Goal: Information Seeking & Learning: Learn about a topic

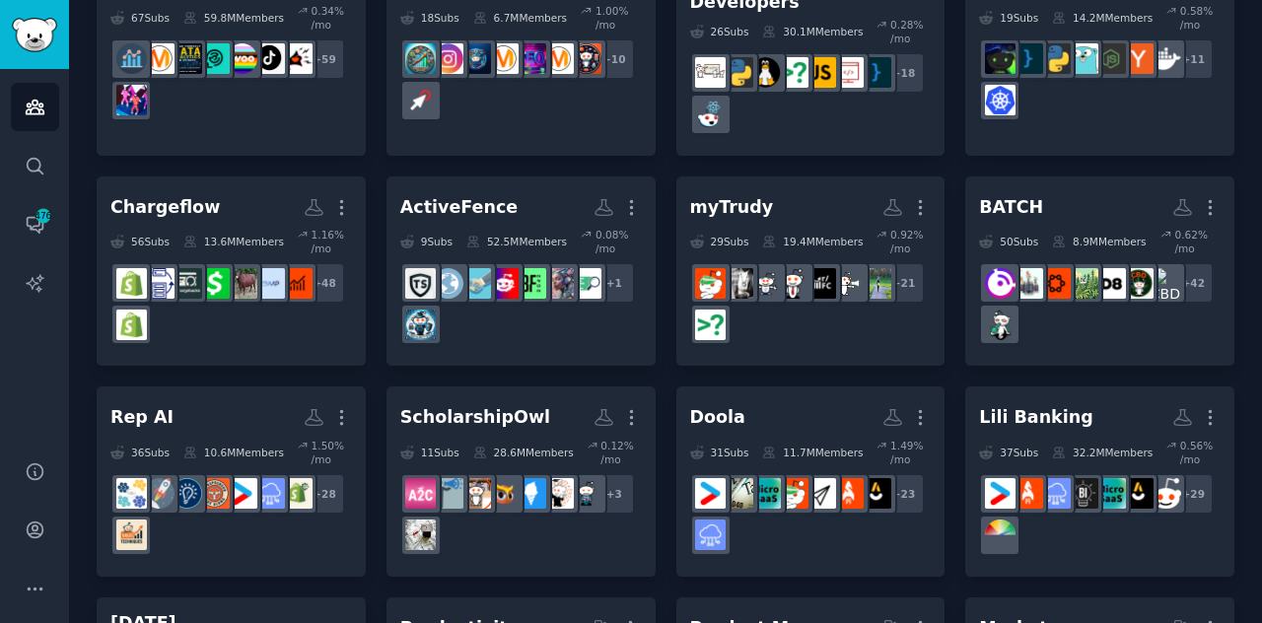
scroll to position [253, 0]
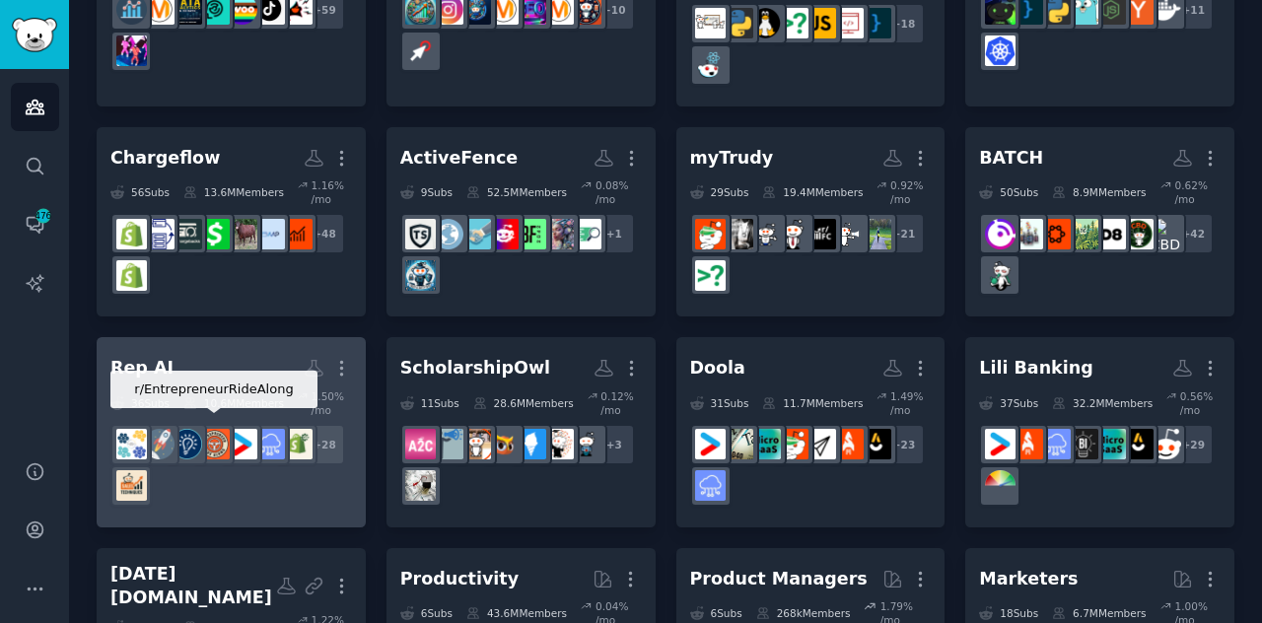
click at [230, 443] on div at bounding box center [213, 444] width 41 height 41
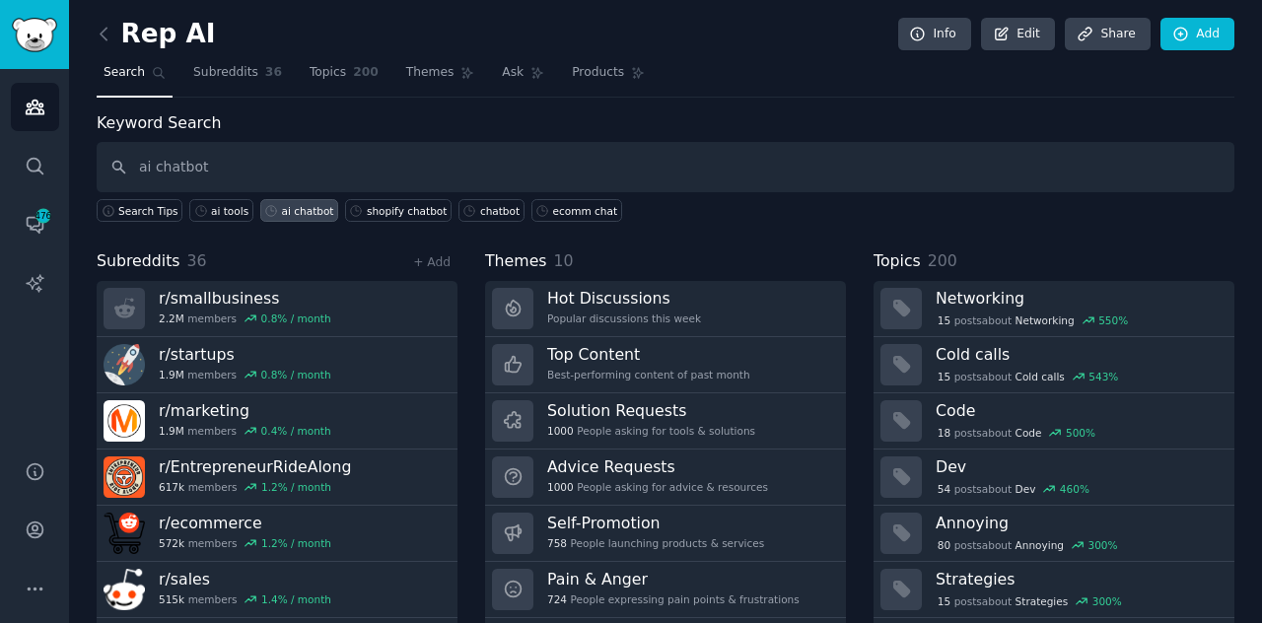
type input "ai chatbot"
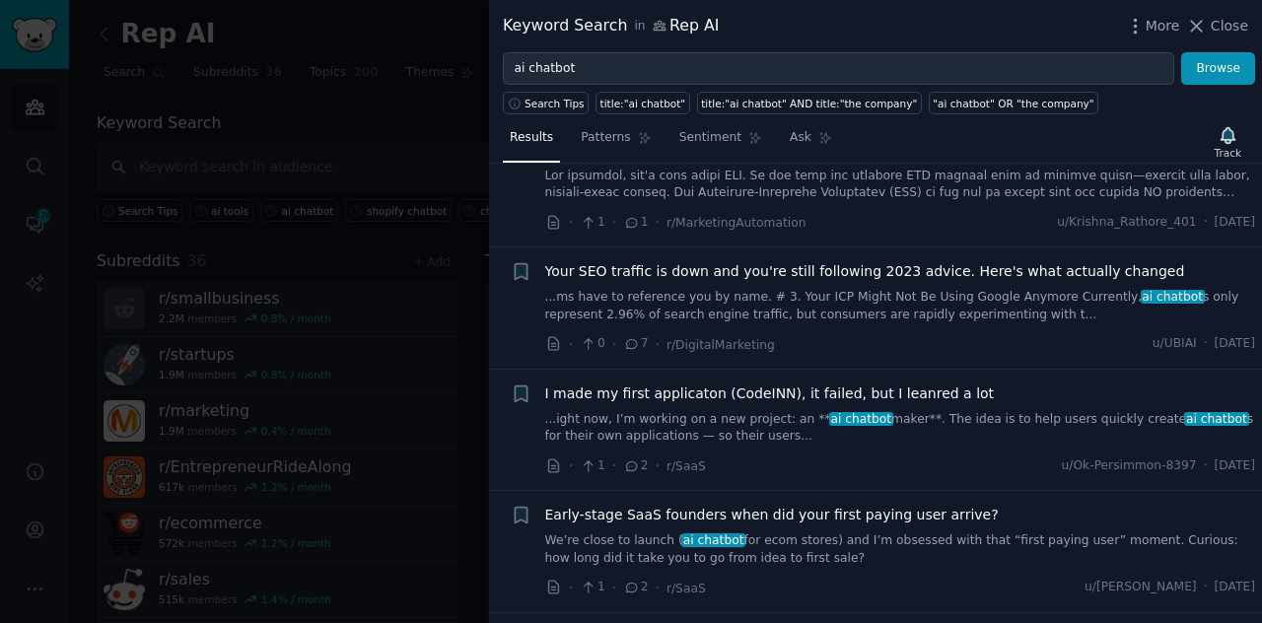
scroll to position [627, 0]
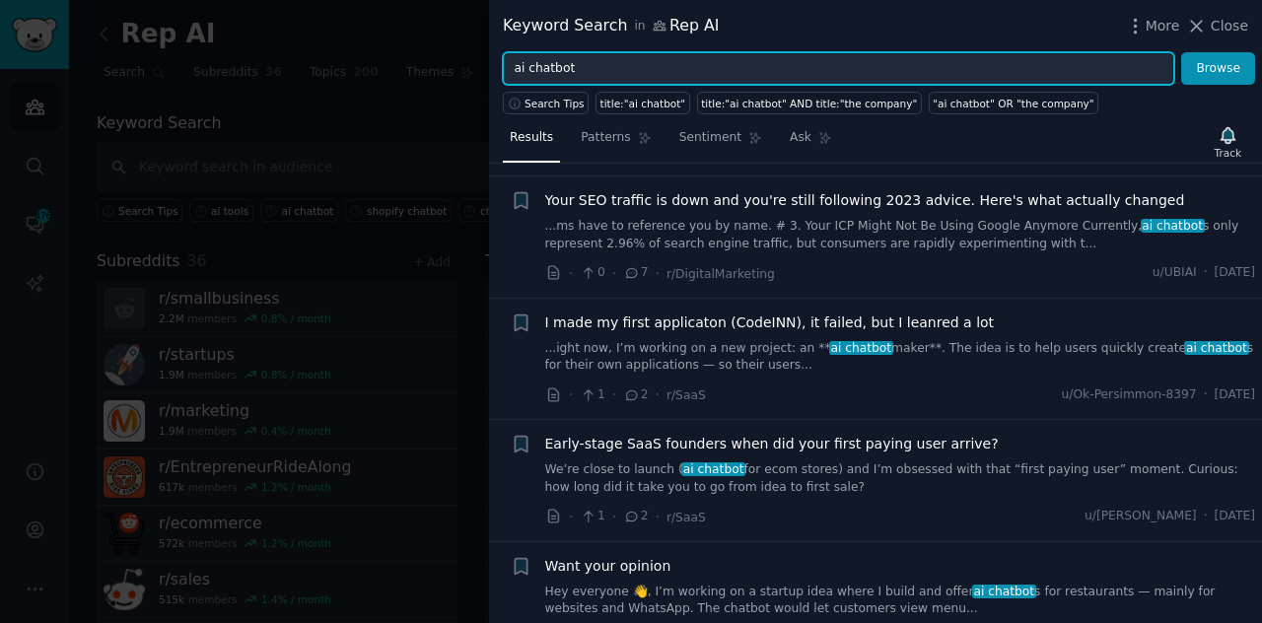
click at [526, 72] on input "ai chatbot" at bounding box center [838, 69] width 671 height 34
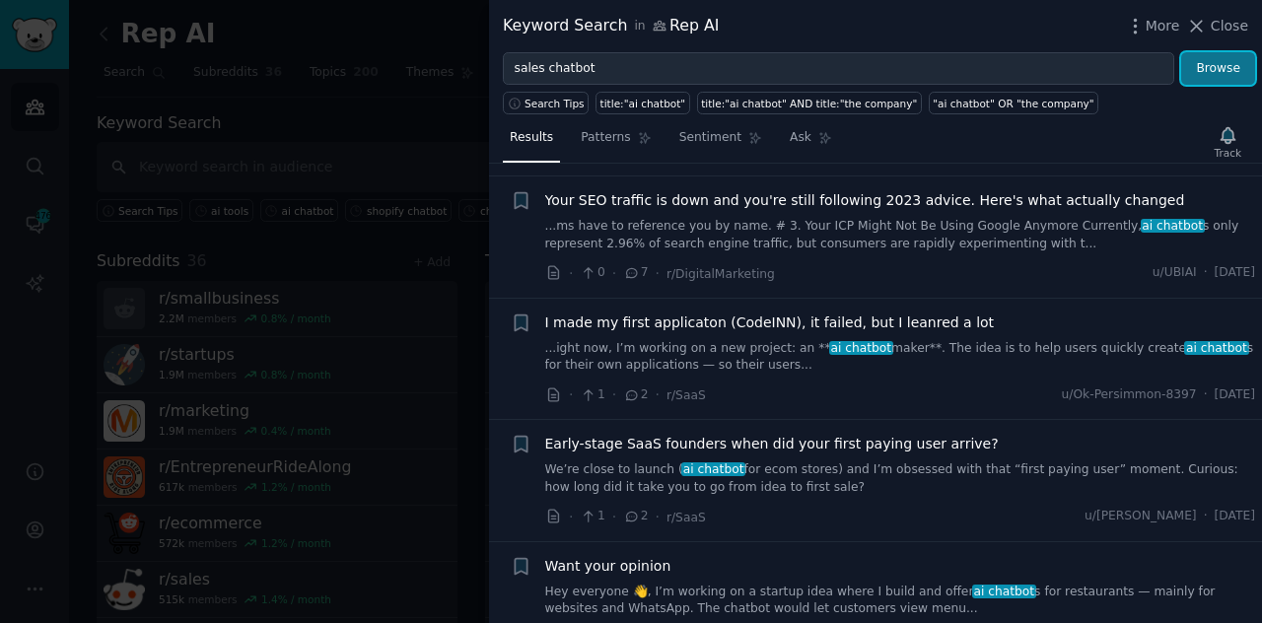
click at [1200, 74] on button "Browse" at bounding box center [1218, 69] width 74 height 34
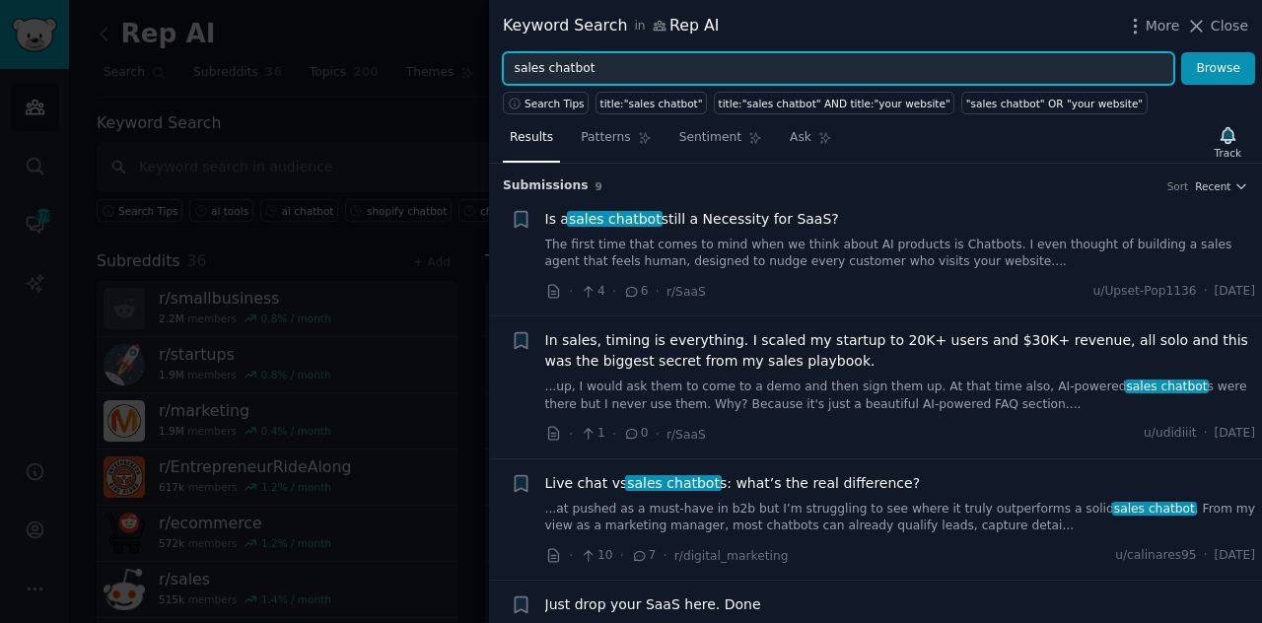
click at [533, 58] on input "sales chatbot" at bounding box center [838, 69] width 671 height 34
click at [1181, 52] on button "Browse" at bounding box center [1218, 69] width 74 height 34
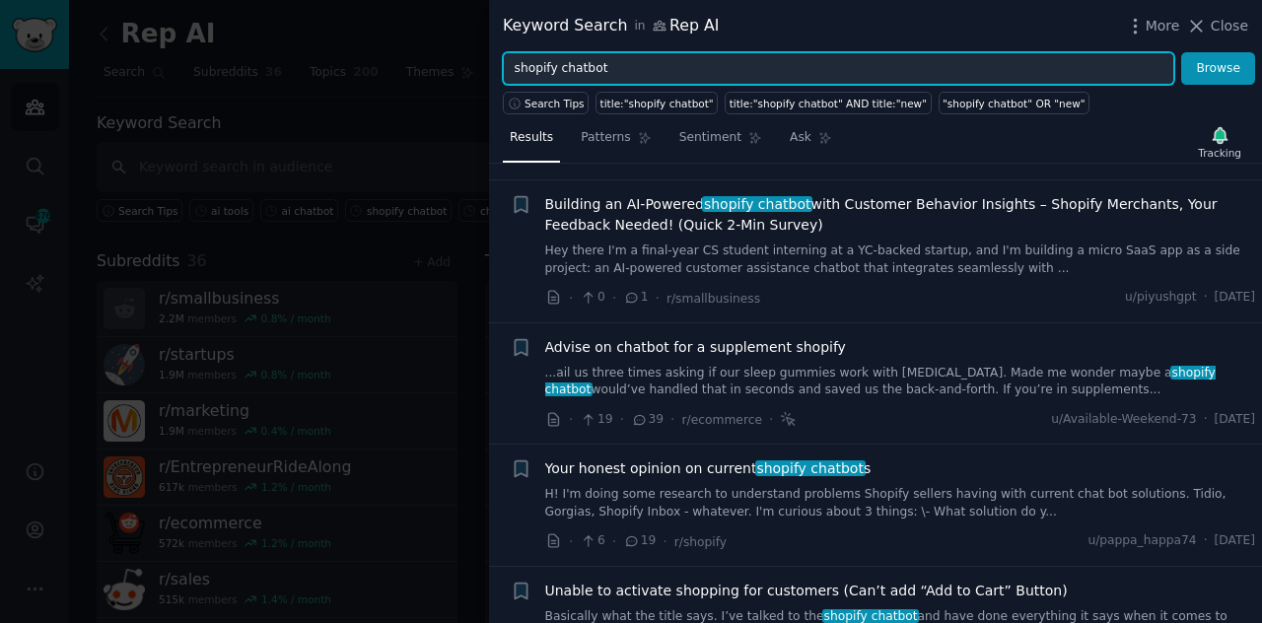
scroll to position [139, 0]
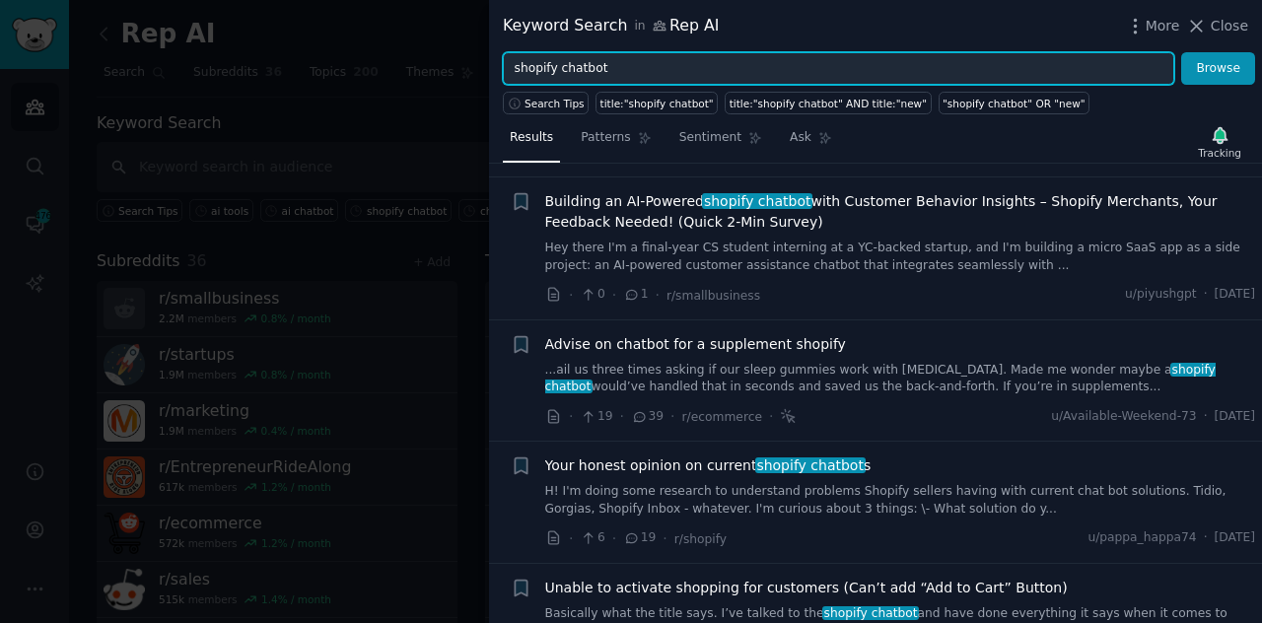
click at [570, 70] on input "shopify chatbot" at bounding box center [838, 69] width 671 height 34
type input "s"
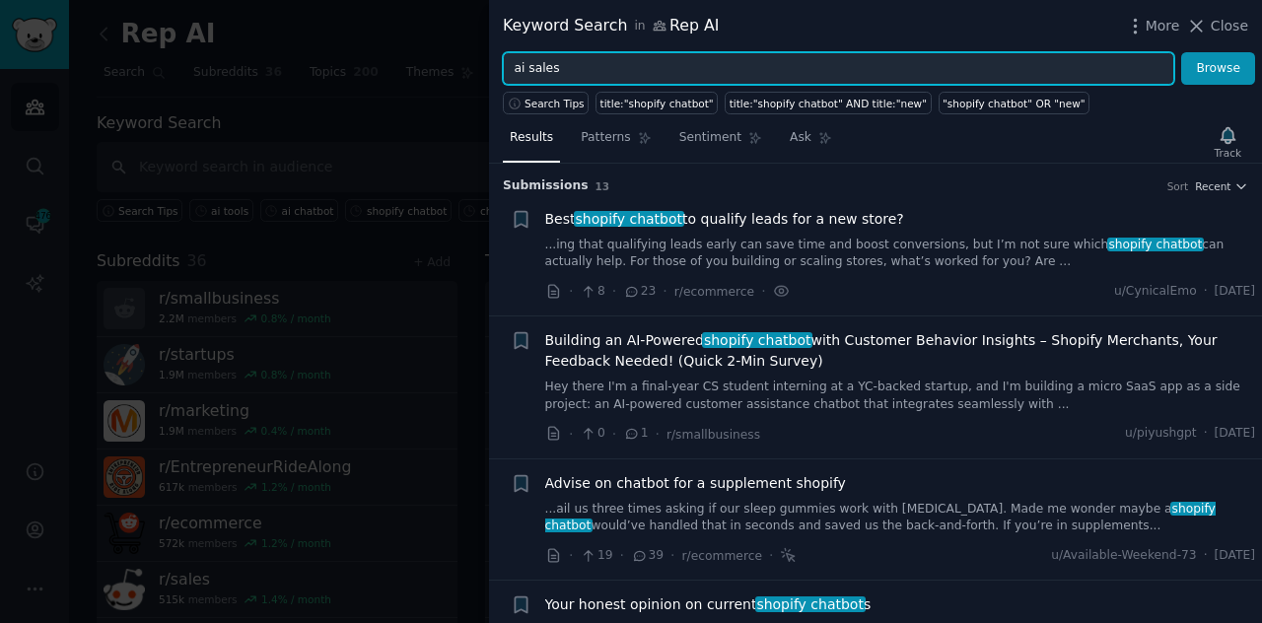
click at [1181, 52] on button "Browse" at bounding box center [1218, 69] width 74 height 34
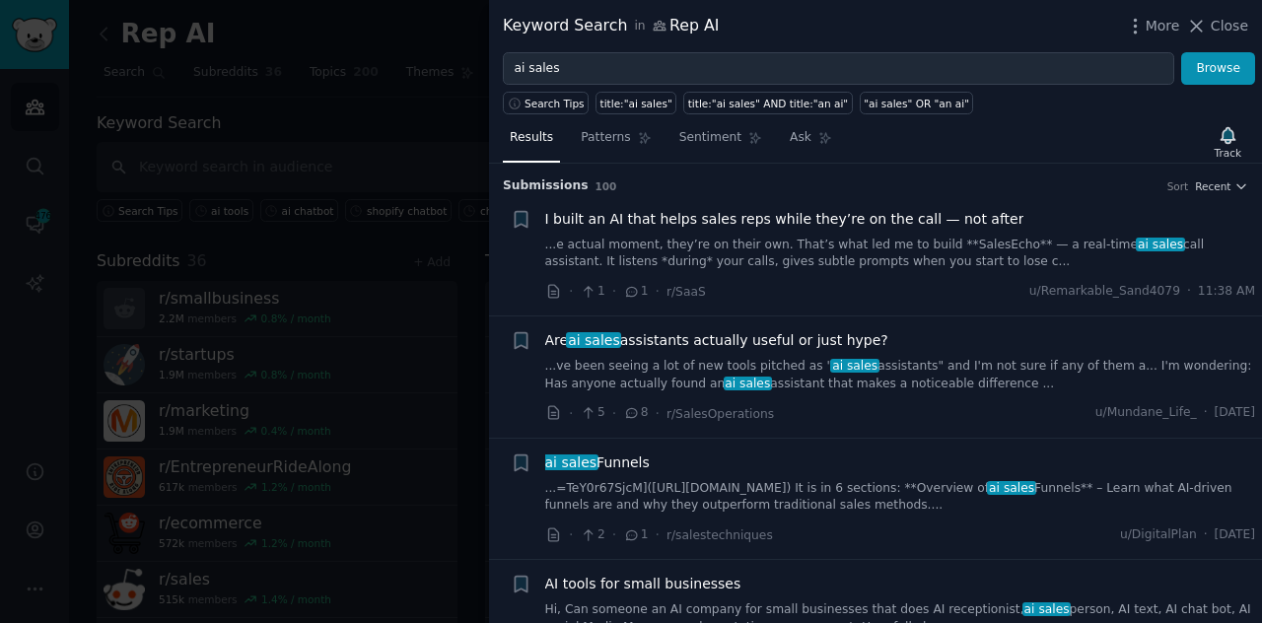
click at [905, 384] on link "...ve been seeing a lot of new tools pitched as " ai sales assistants" and I'm …" at bounding box center [900, 375] width 711 height 34
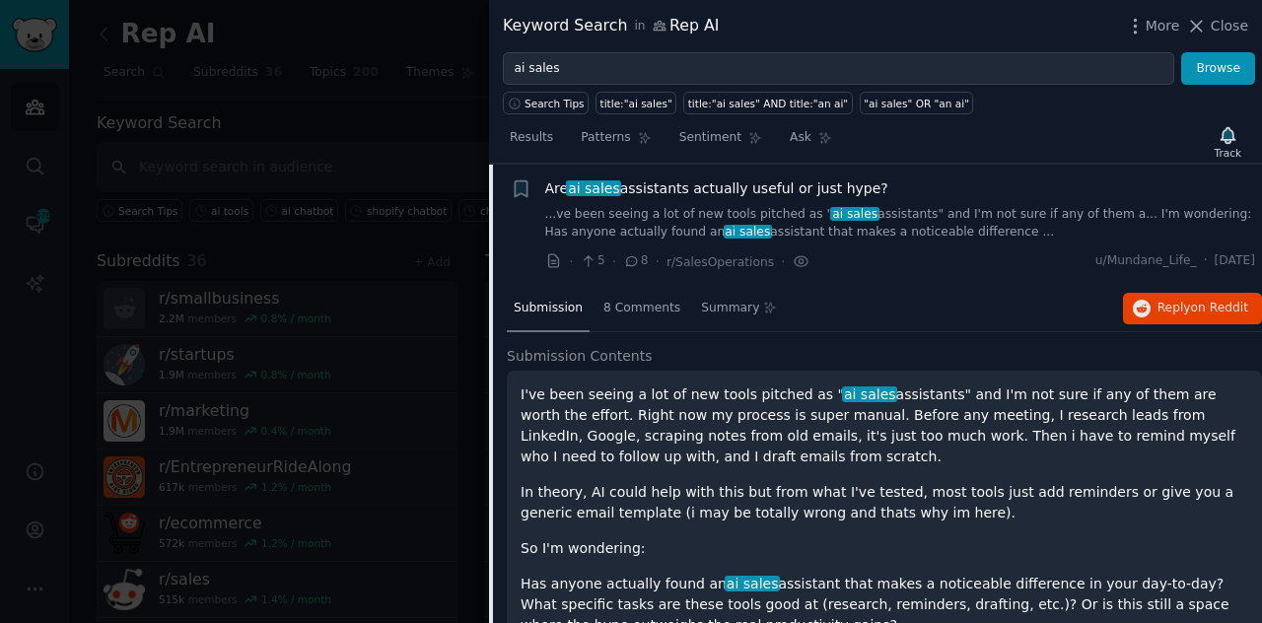
scroll to position [152, 0]
click at [1171, 305] on span "Reply on Reddit" at bounding box center [1202, 309] width 91 height 18
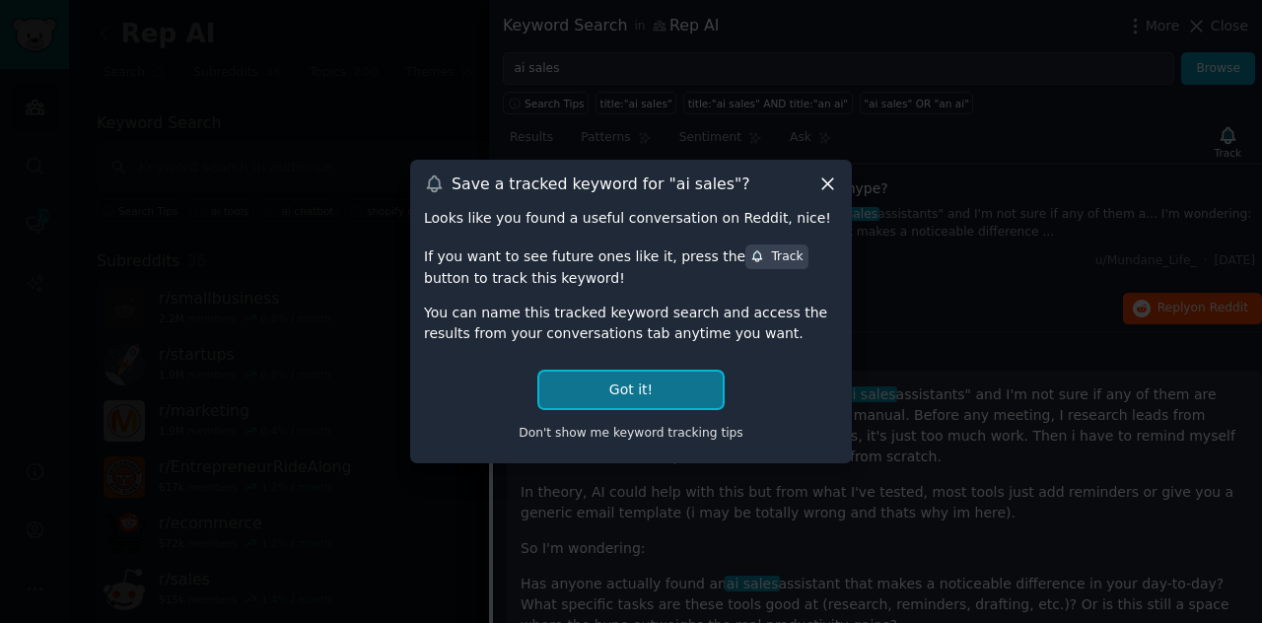
click at [696, 391] on button "Got it!" at bounding box center [630, 390] width 183 height 36
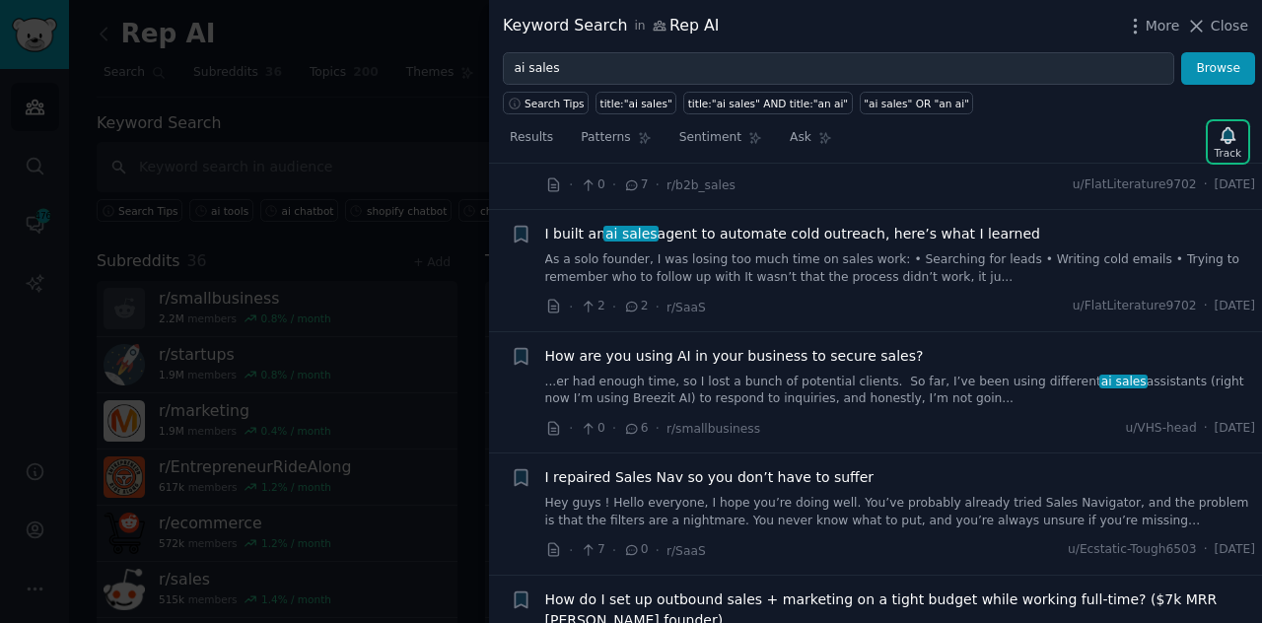
scroll to position [1119, 0]
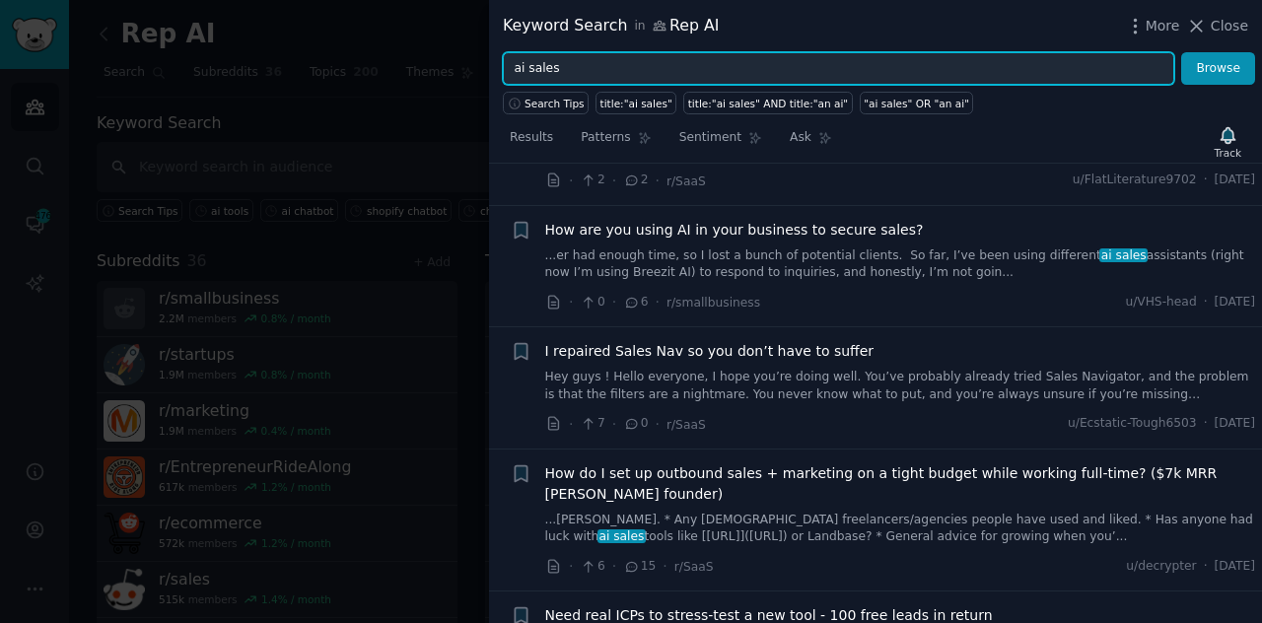
click at [536, 76] on input "ai sales" at bounding box center [838, 69] width 671 height 34
click at [1181, 52] on button "Browse" at bounding box center [1218, 69] width 74 height 34
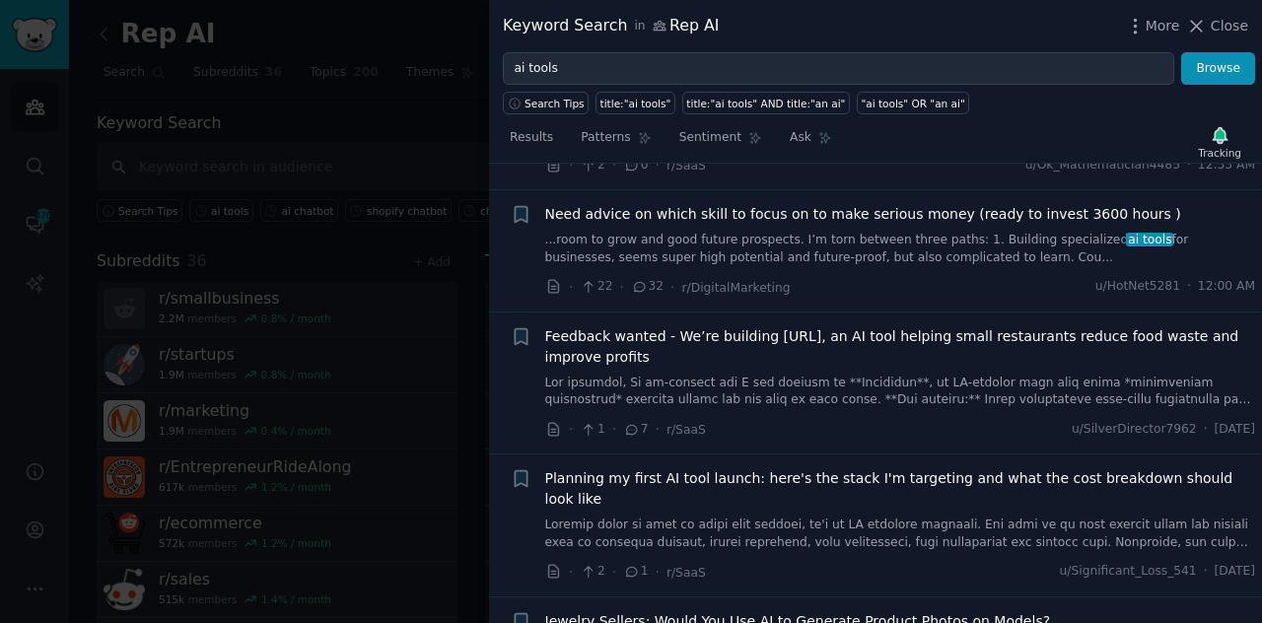
scroll to position [1122, 0]
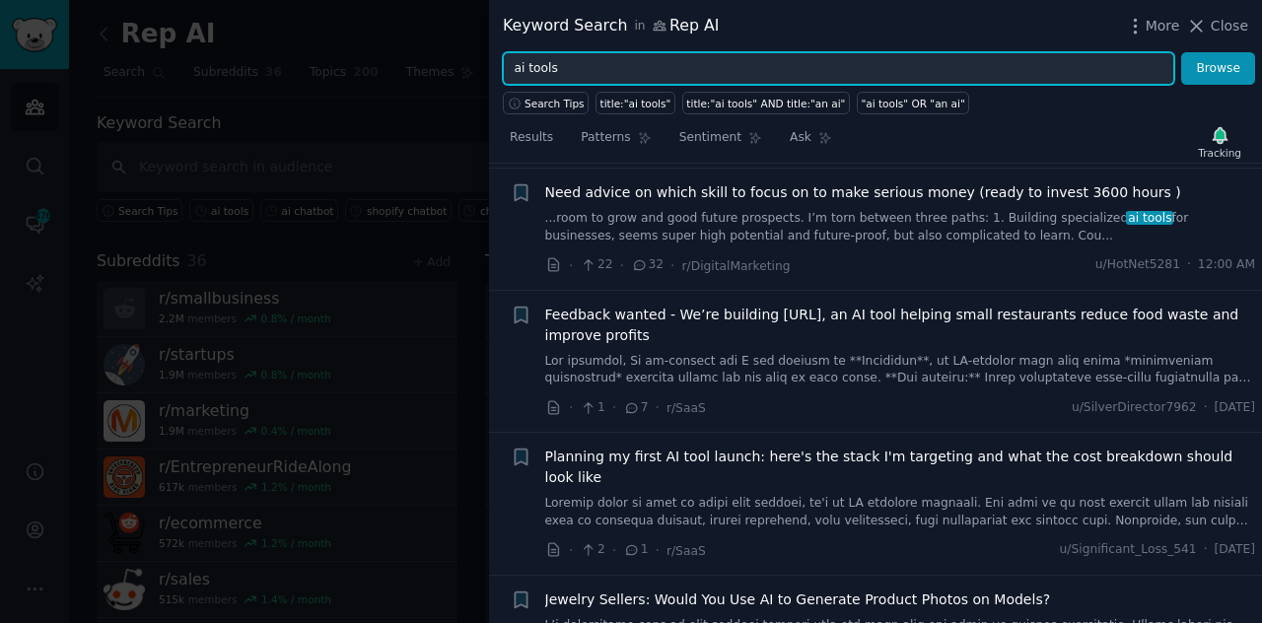
click at [556, 65] on input "ai tools" at bounding box center [838, 69] width 671 height 34
type input "ai tool"
click at [1181, 52] on button "Browse" at bounding box center [1218, 69] width 74 height 34
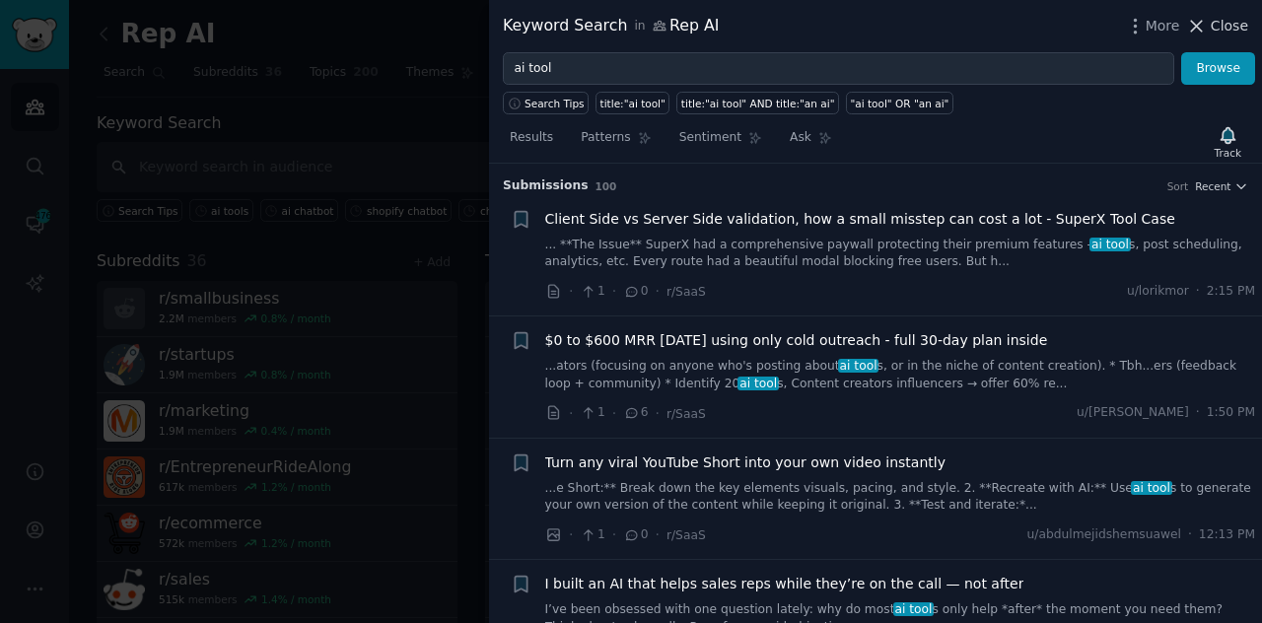
click at [1204, 32] on icon at bounding box center [1196, 26] width 21 height 21
